Goal: Task Accomplishment & Management: Manage account settings

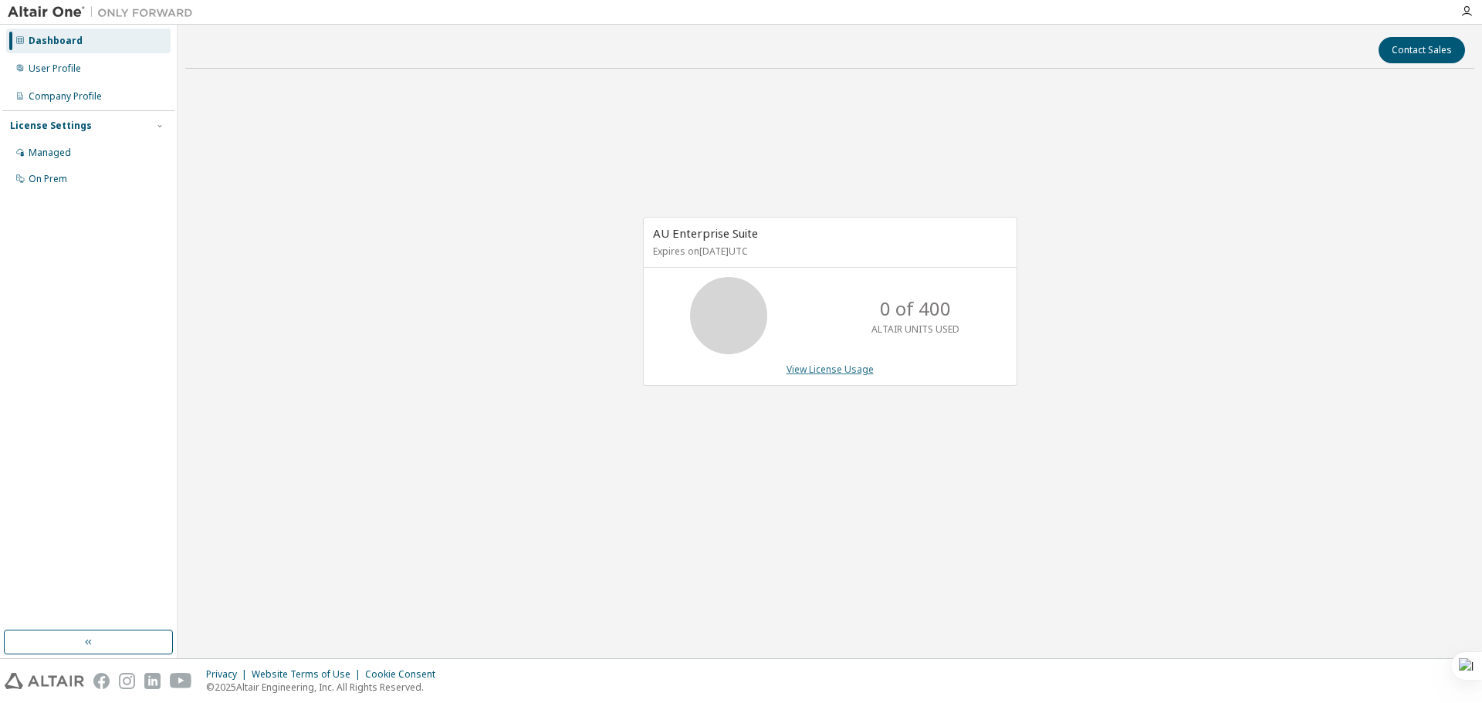
click at [800, 369] on link "View License Usage" at bounding box center [829, 369] width 87 height 13
click at [62, 163] on div "Managed" at bounding box center [88, 152] width 164 height 25
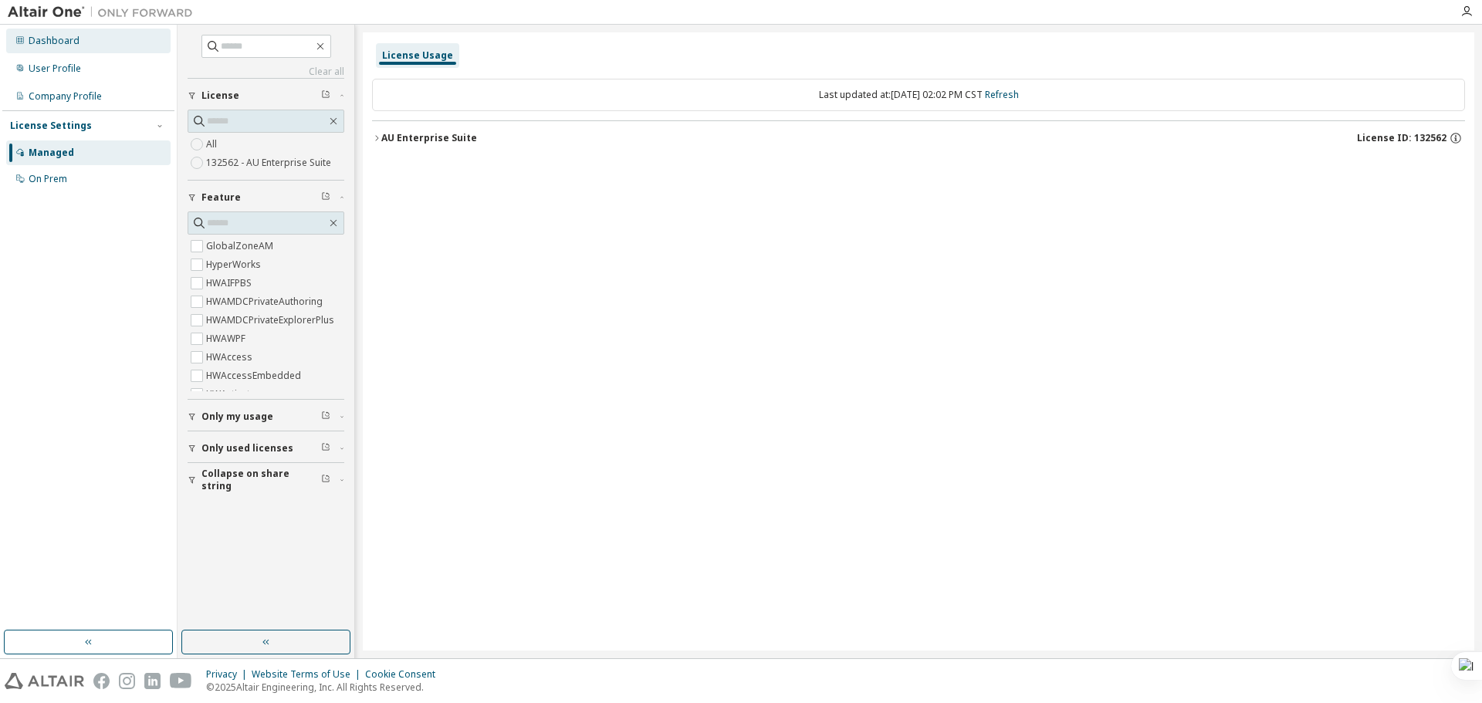
click at [110, 42] on div "Dashboard" at bounding box center [88, 41] width 164 height 25
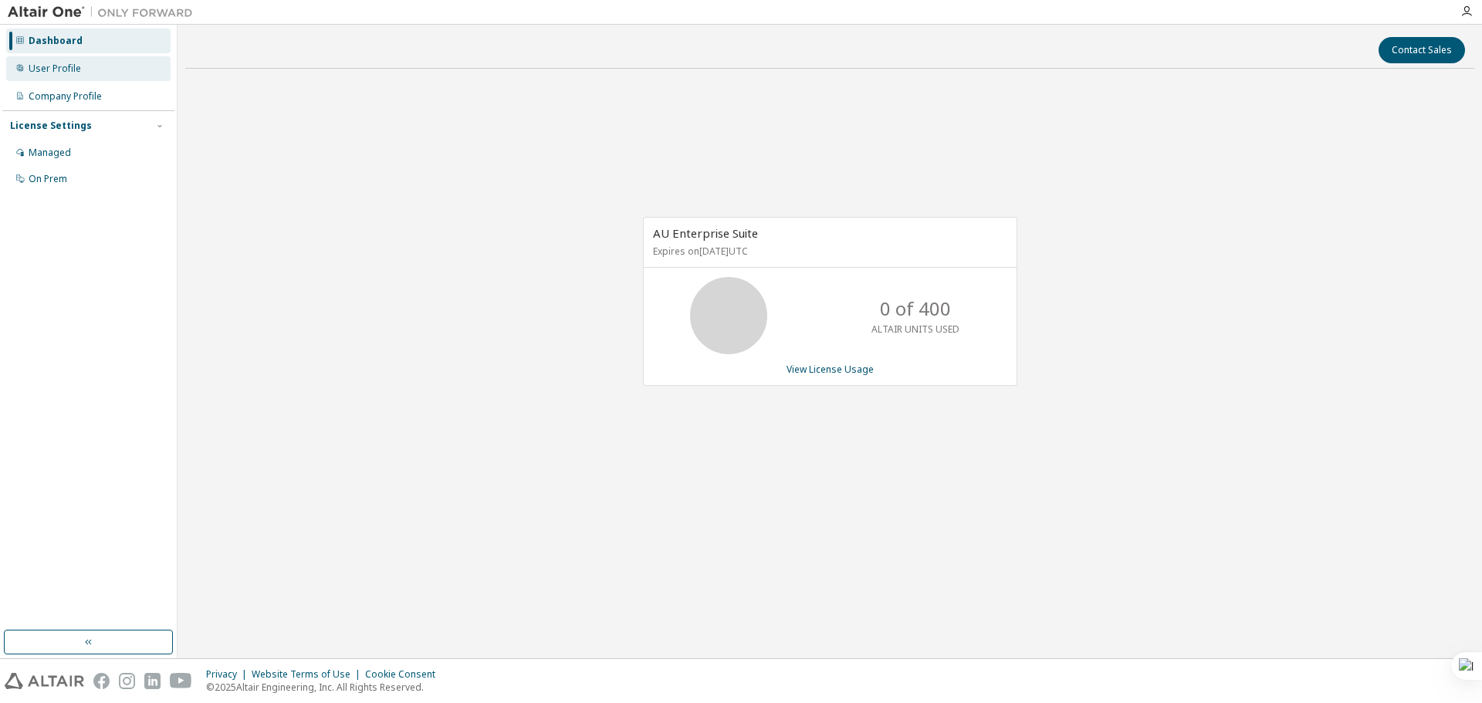
click at [112, 71] on div "User Profile" at bounding box center [88, 68] width 164 height 25
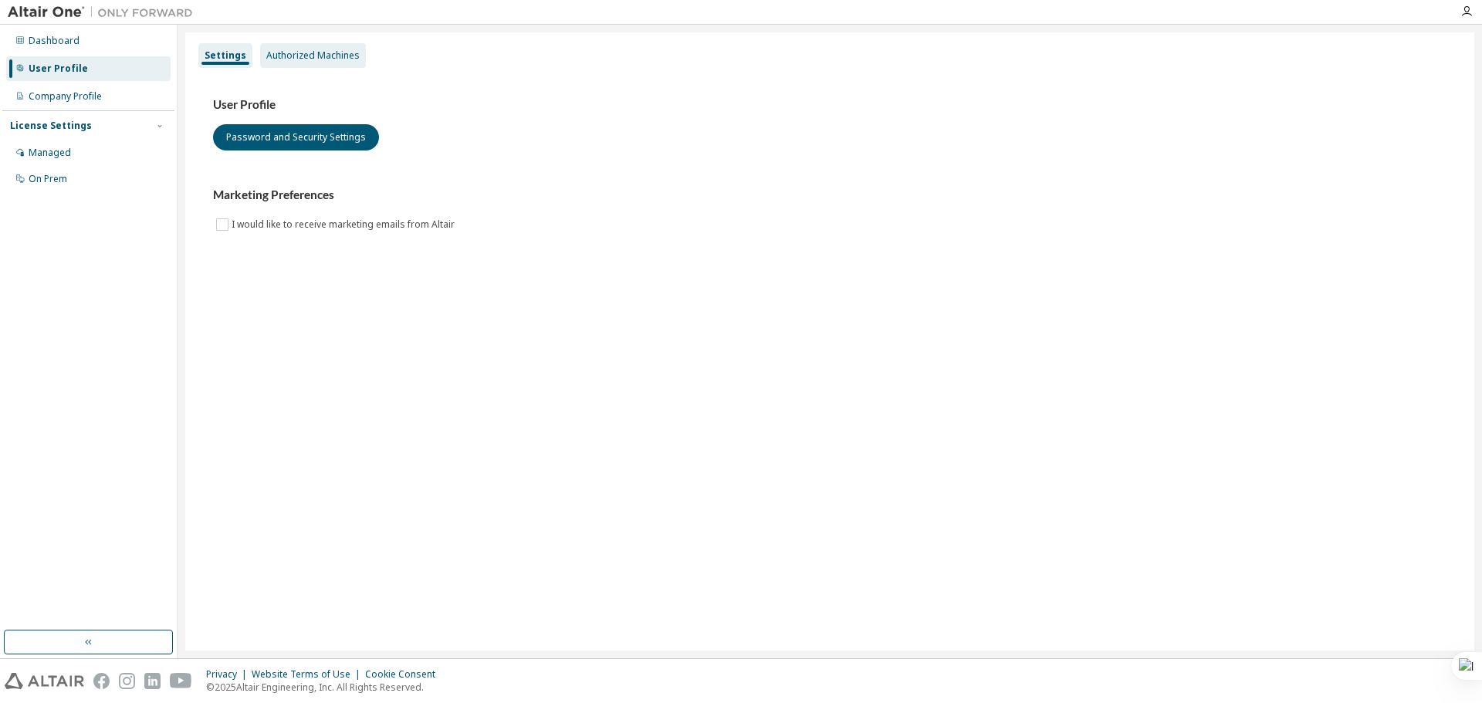
click at [310, 49] on div "Authorized Machines" at bounding box center [312, 55] width 93 height 12
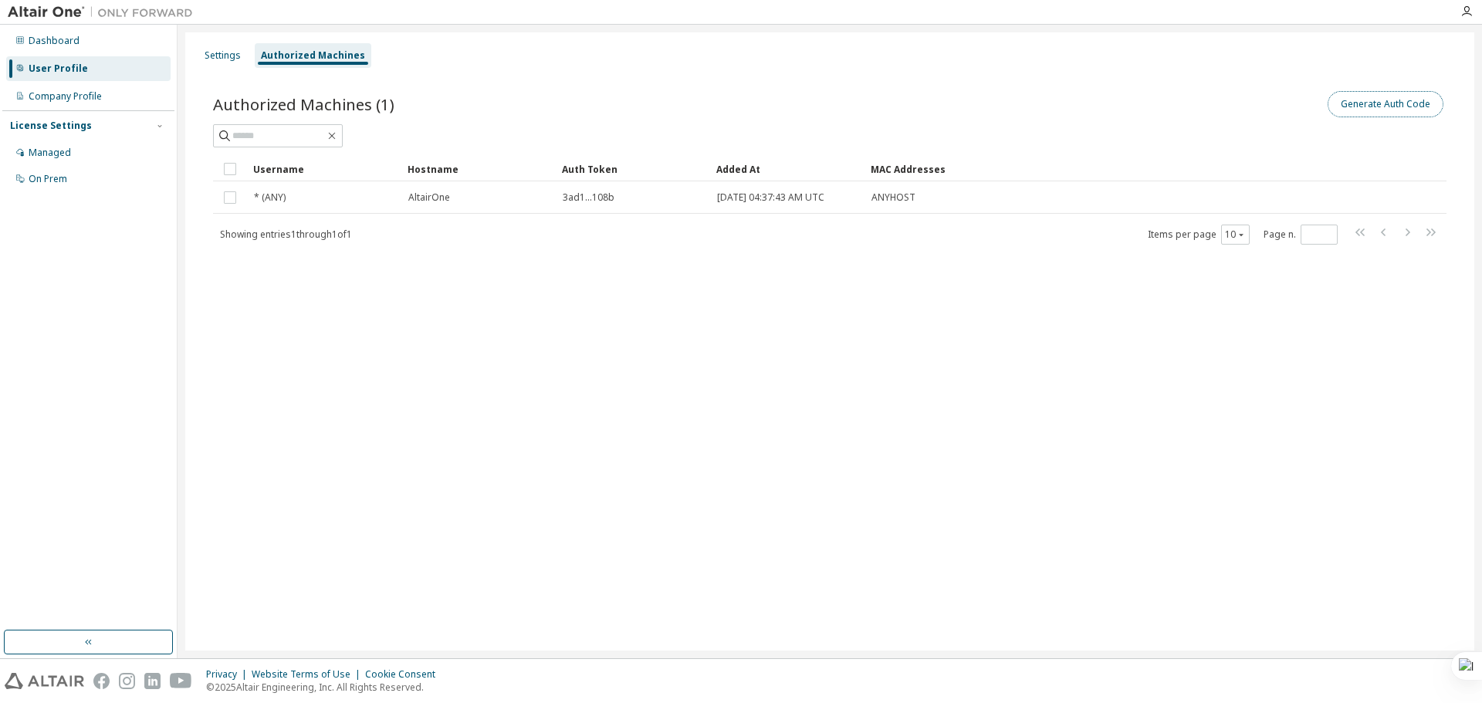
click at [1367, 110] on button "Generate Auth Code" at bounding box center [1385, 104] width 116 height 26
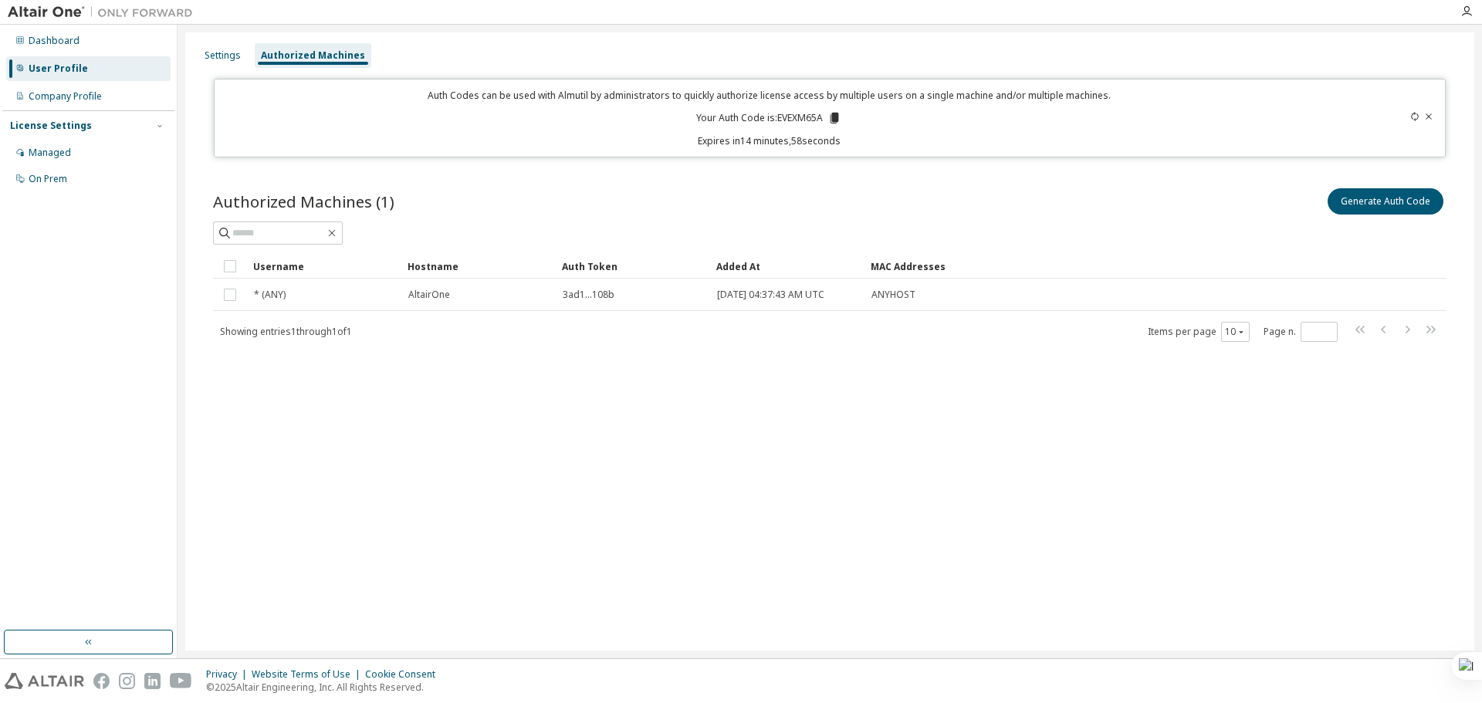
click at [833, 119] on icon at bounding box center [834, 118] width 8 height 11
